Goal: Transaction & Acquisition: Obtain resource

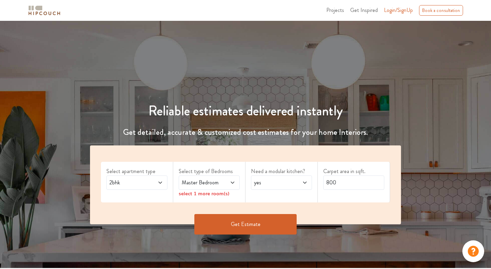
click at [133, 185] on span "2bhk" at bounding box center [128, 182] width 41 height 8
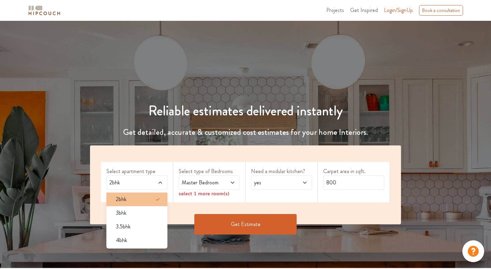
click at [133, 196] on div "2bhk" at bounding box center [138, 199] width 57 height 8
click at [201, 184] on span "Master Bedroom" at bounding box center [200, 182] width 41 height 8
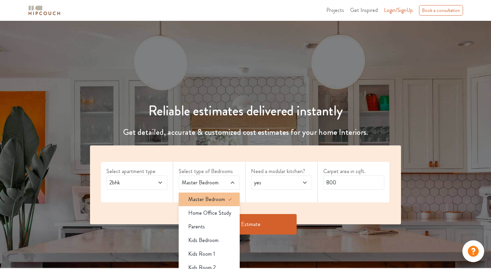
click at [203, 198] on span "Master Bedroom" at bounding box center [206, 199] width 37 height 8
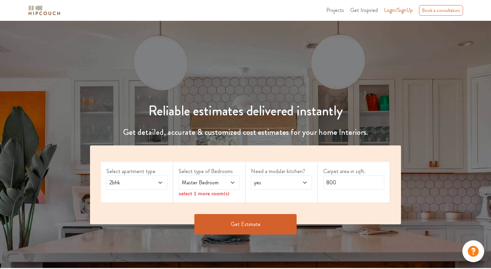
click at [268, 181] on span "yes" at bounding box center [273, 182] width 41 height 8
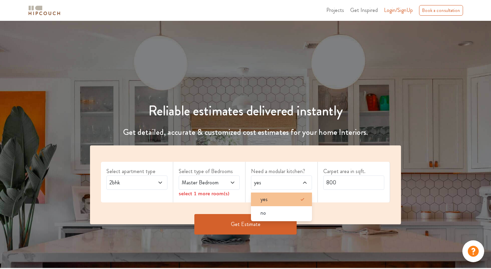
click at [266, 197] on span "yes" at bounding box center [263, 199] width 7 height 8
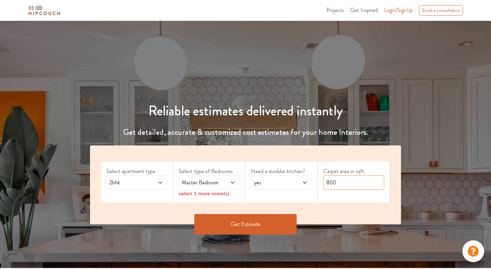
click at [327, 187] on input "800" at bounding box center [353, 182] width 61 height 14
click at [253, 223] on button "Get Estimate" at bounding box center [245, 224] width 102 height 20
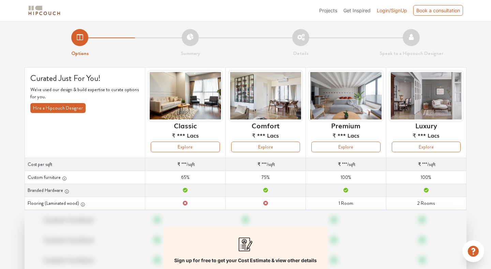
click at [324, 10] on span "Projects" at bounding box center [328, 10] width 18 height 6
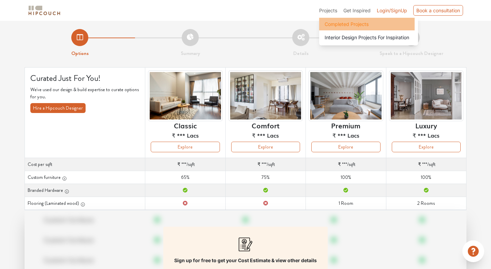
click at [335, 20] on li "Completed Projects" at bounding box center [366, 24] width 95 height 13
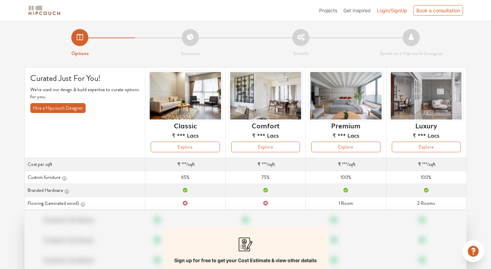
click at [31, 8] on img at bounding box center [44, 10] width 34 height 12
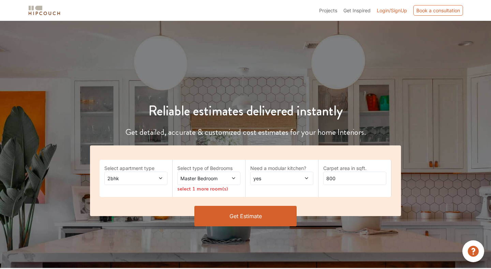
click at [43, 9] on img at bounding box center [44, 10] width 34 height 12
